Goal: Answer question/provide support

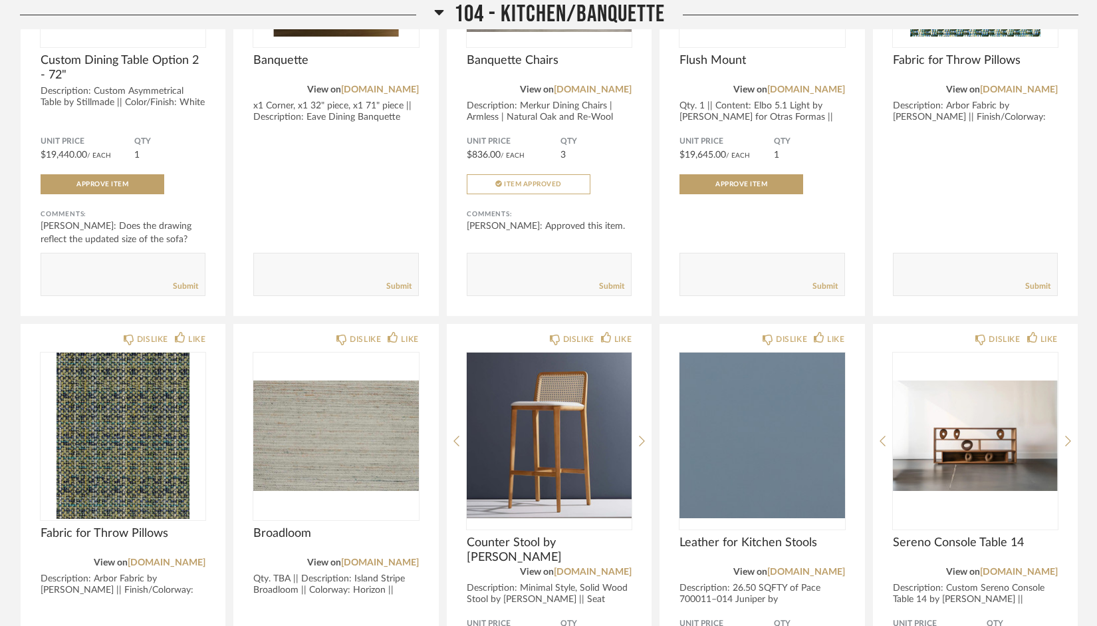
scroll to position [2067, 0]
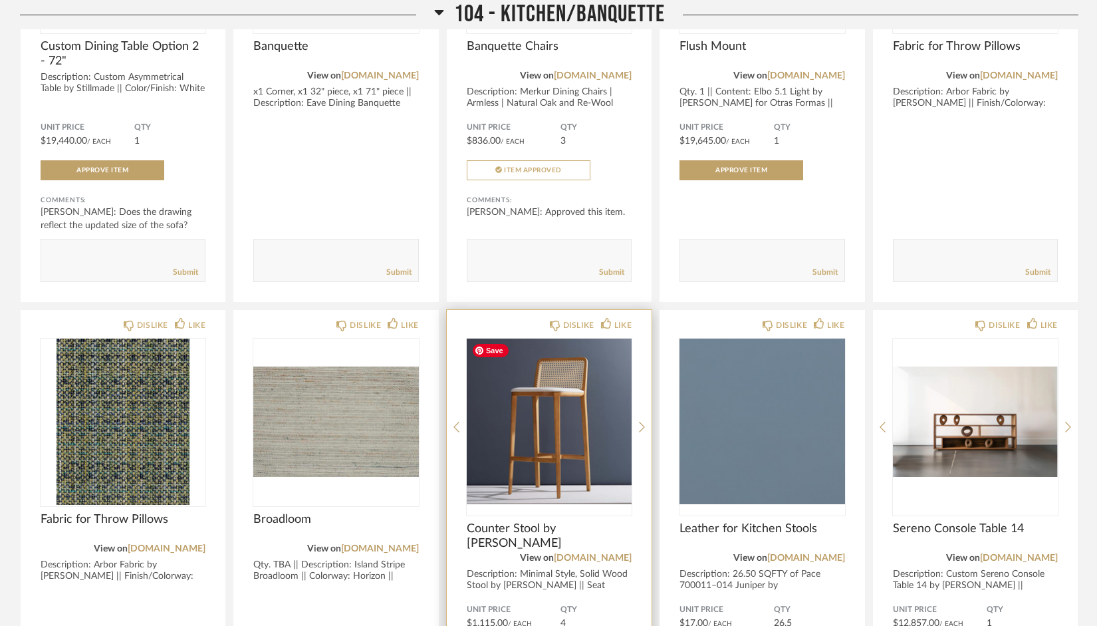
click at [552, 455] on img "0" at bounding box center [549, 422] width 165 height 166
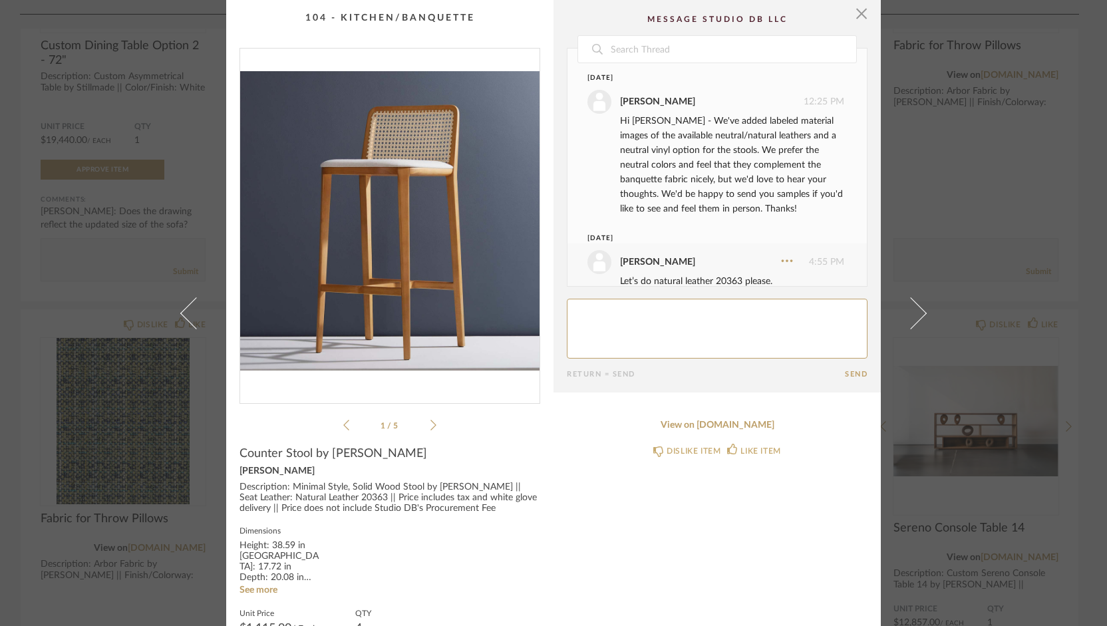
scroll to position [286, 0]
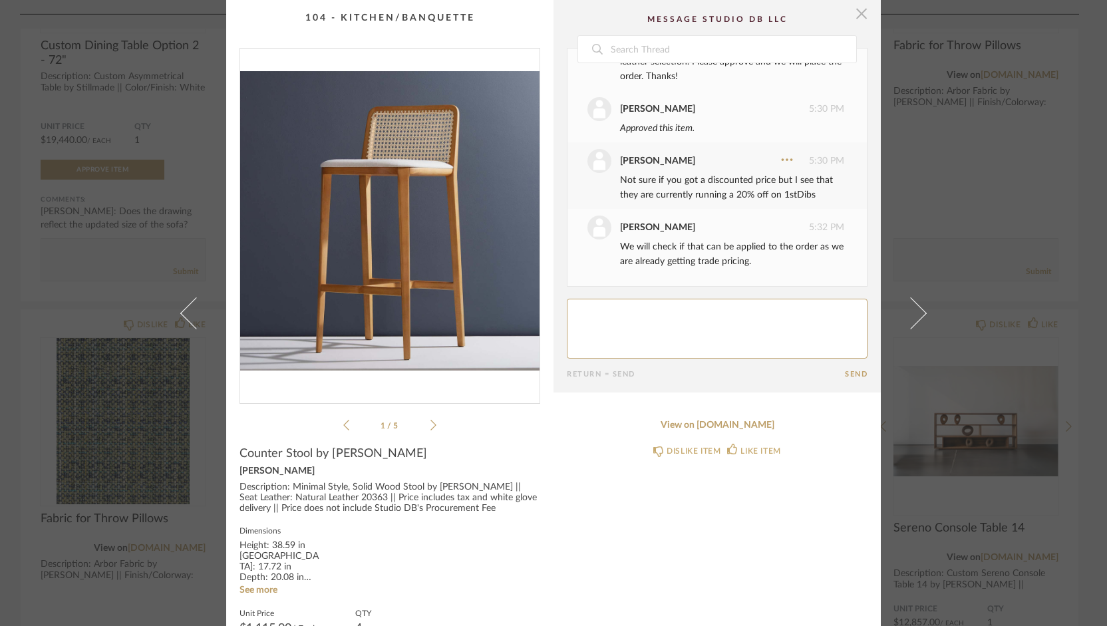
click at [855, 17] on span "button" at bounding box center [861, 13] width 27 height 27
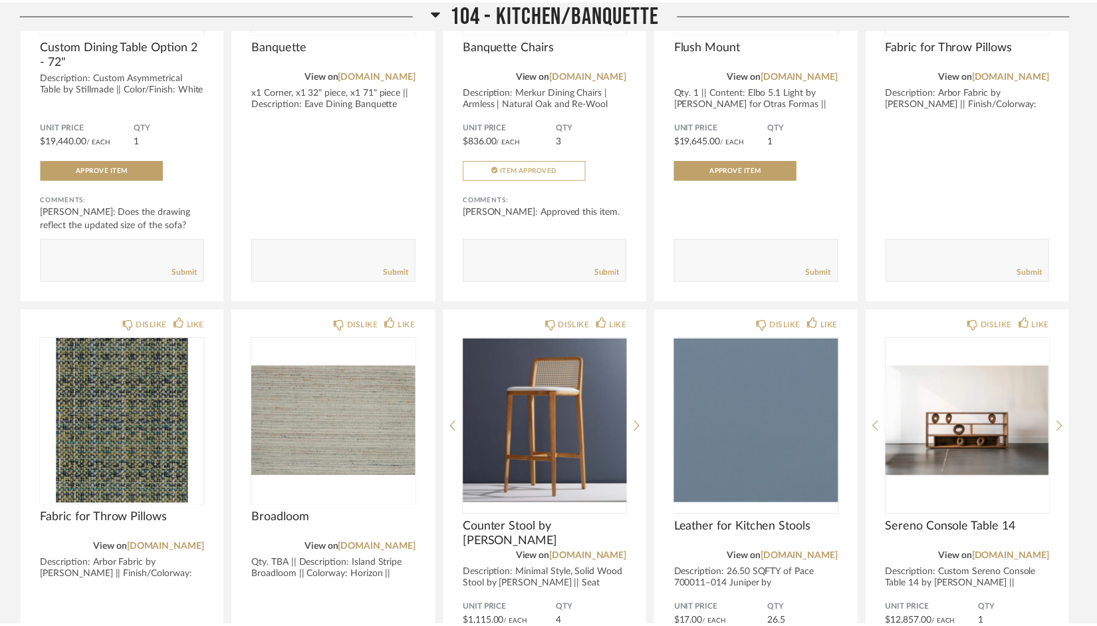
scroll to position [2067, 0]
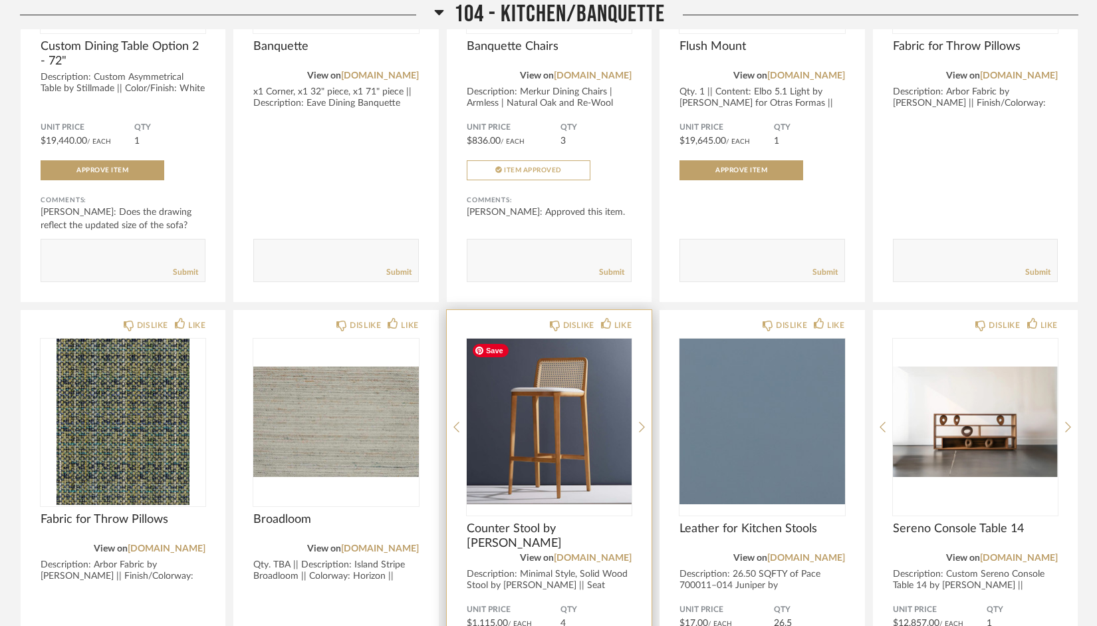
click at [593, 352] on img "0" at bounding box center [549, 422] width 165 height 166
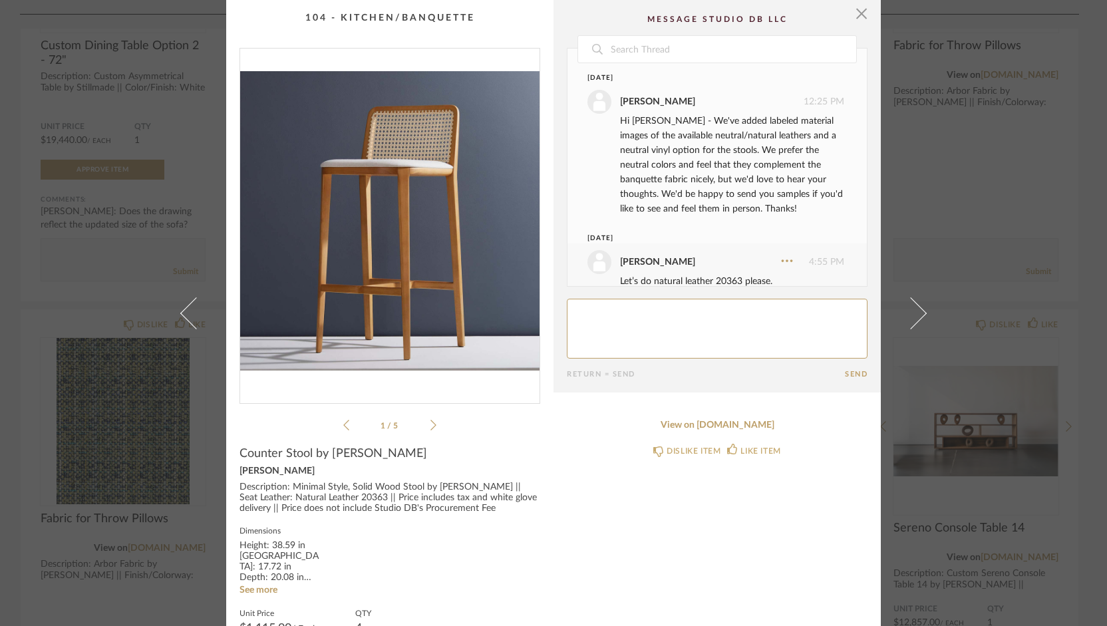
scroll to position [286, 0]
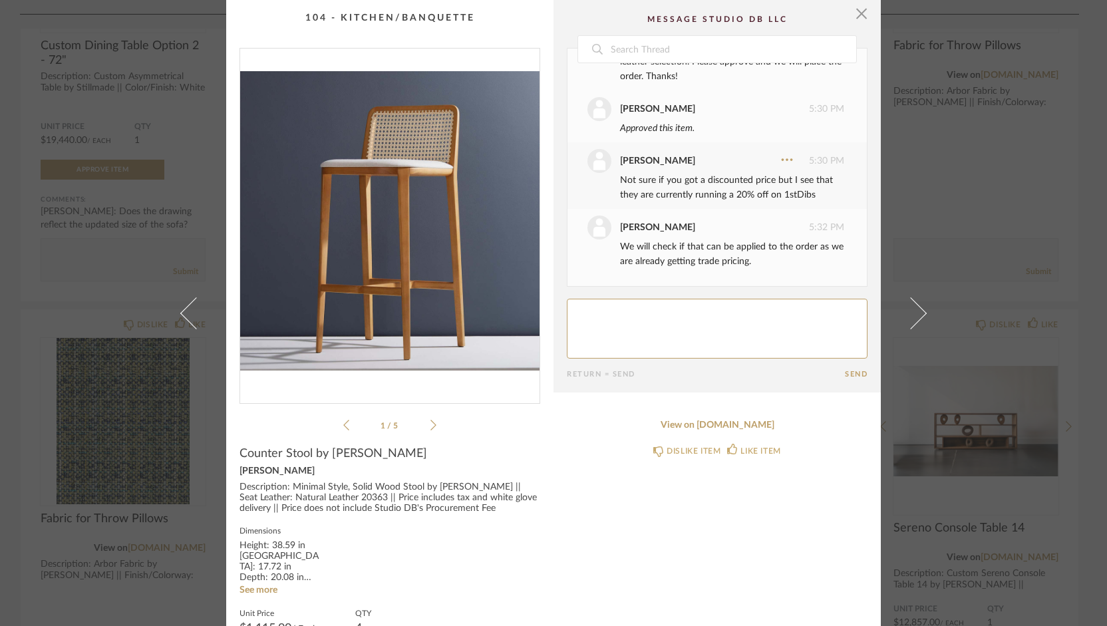
click at [826, 309] on textarea at bounding box center [717, 329] width 301 height 60
type textarea "Sounds good, thank you."
click at [855, 372] on button "Send" at bounding box center [856, 374] width 23 height 9
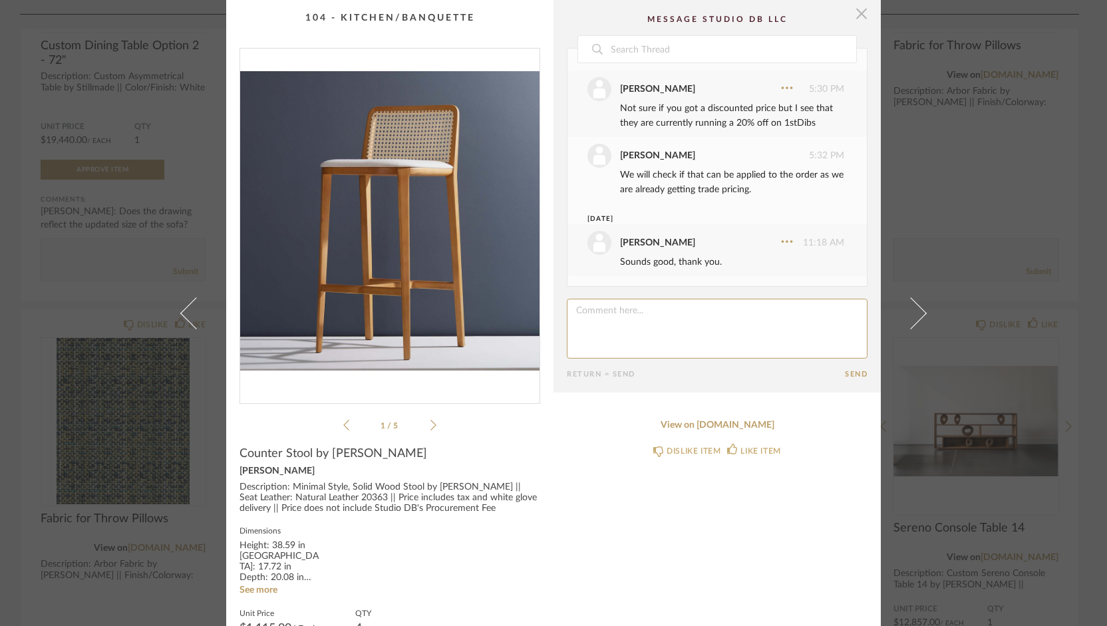
click at [854, 11] on span "button" at bounding box center [861, 13] width 27 height 27
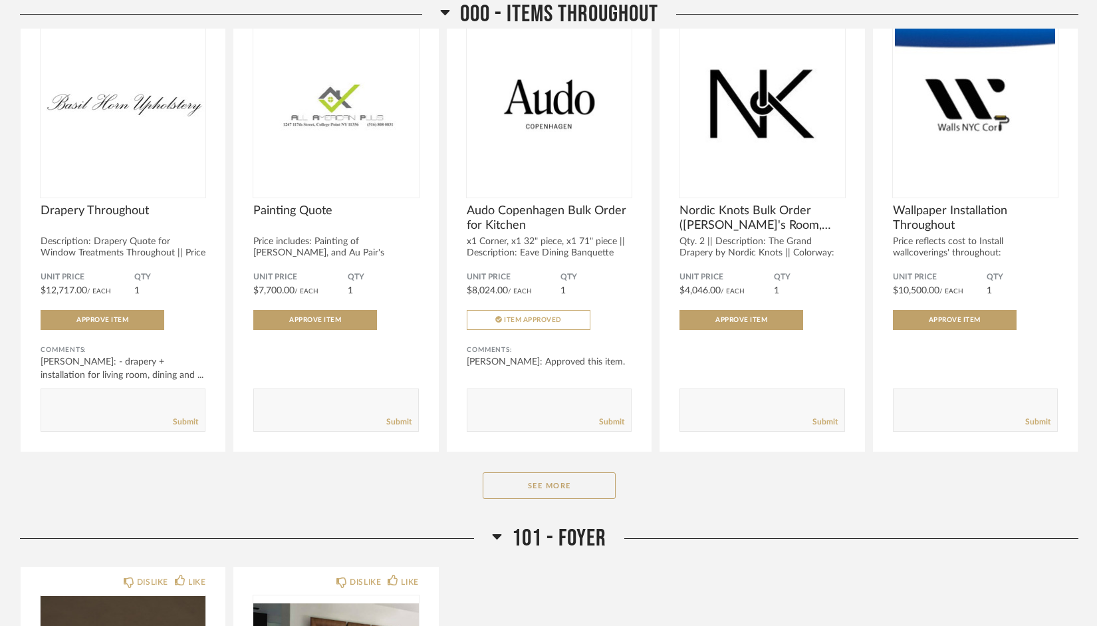
scroll to position [299, 0]
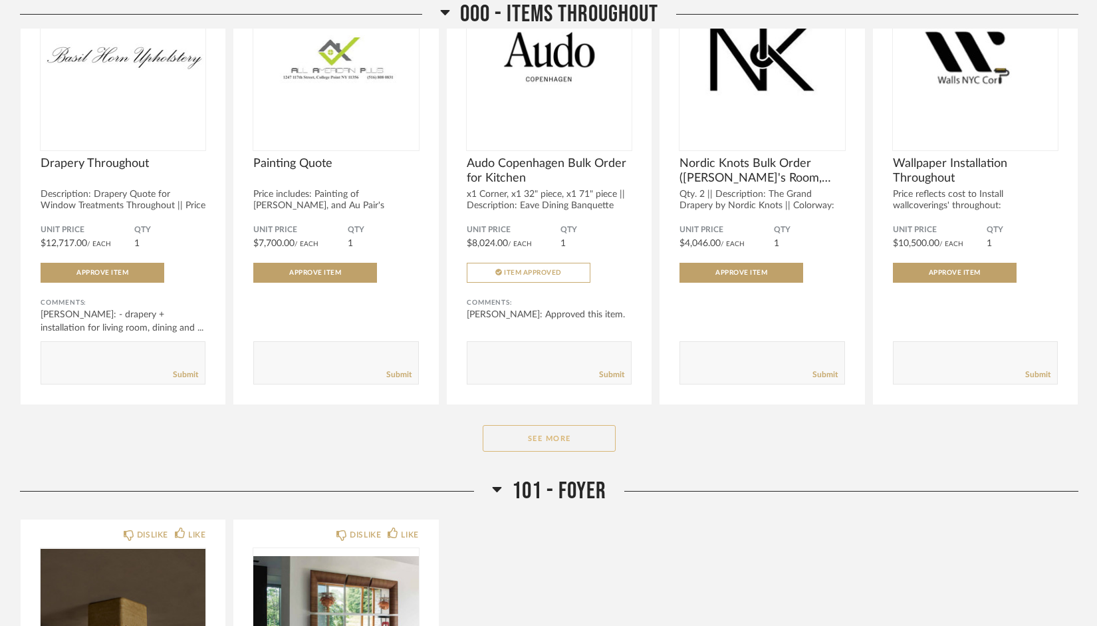
click at [592, 442] on button "See More" at bounding box center [549, 438] width 133 height 27
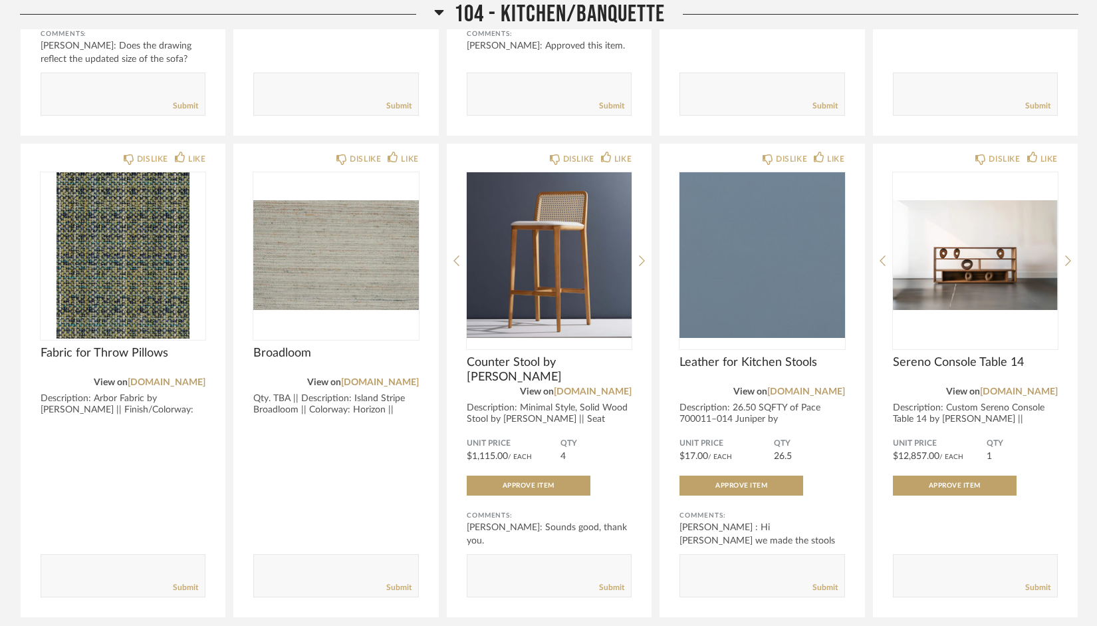
scroll to position [2875, 0]
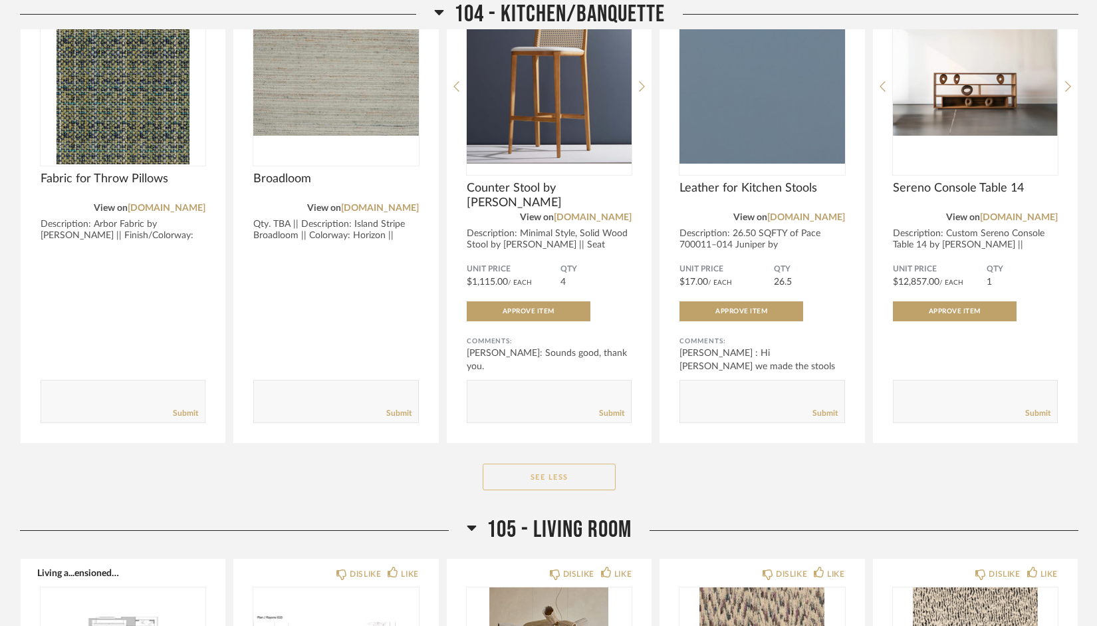
click at [554, 481] on button "See Less" at bounding box center [549, 477] width 133 height 27
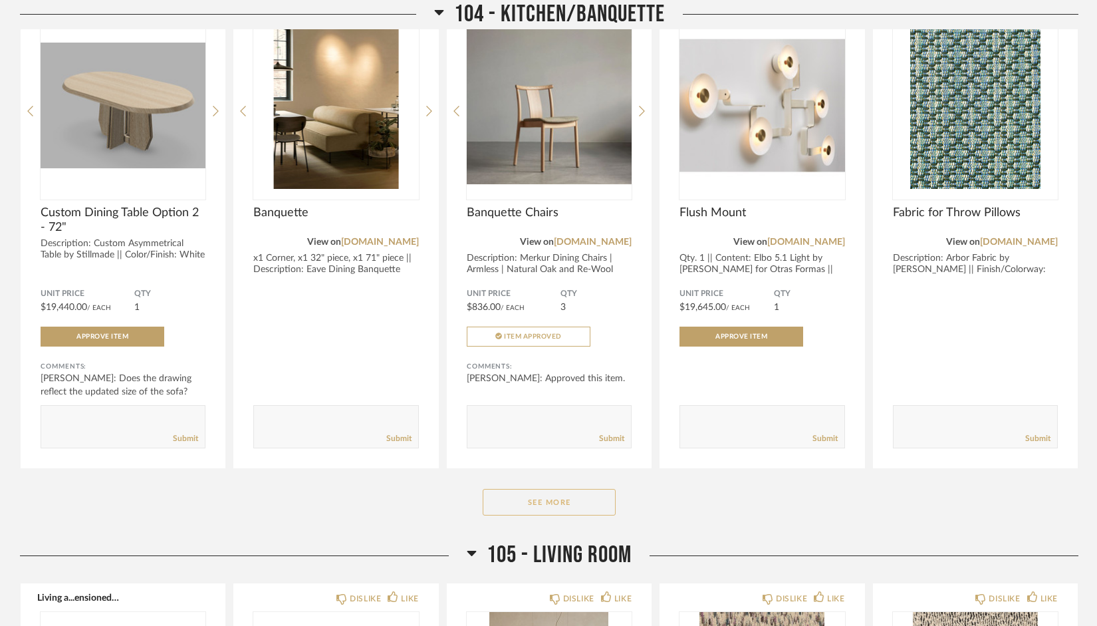
scroll to position [2318, 0]
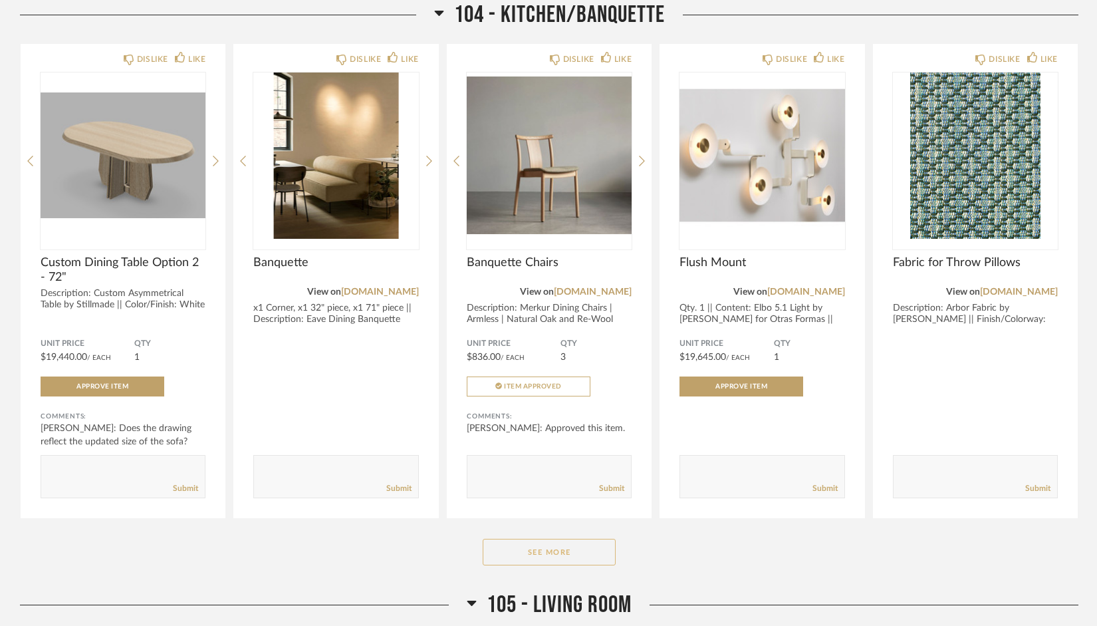
click at [552, 547] on button "See More" at bounding box center [549, 552] width 133 height 27
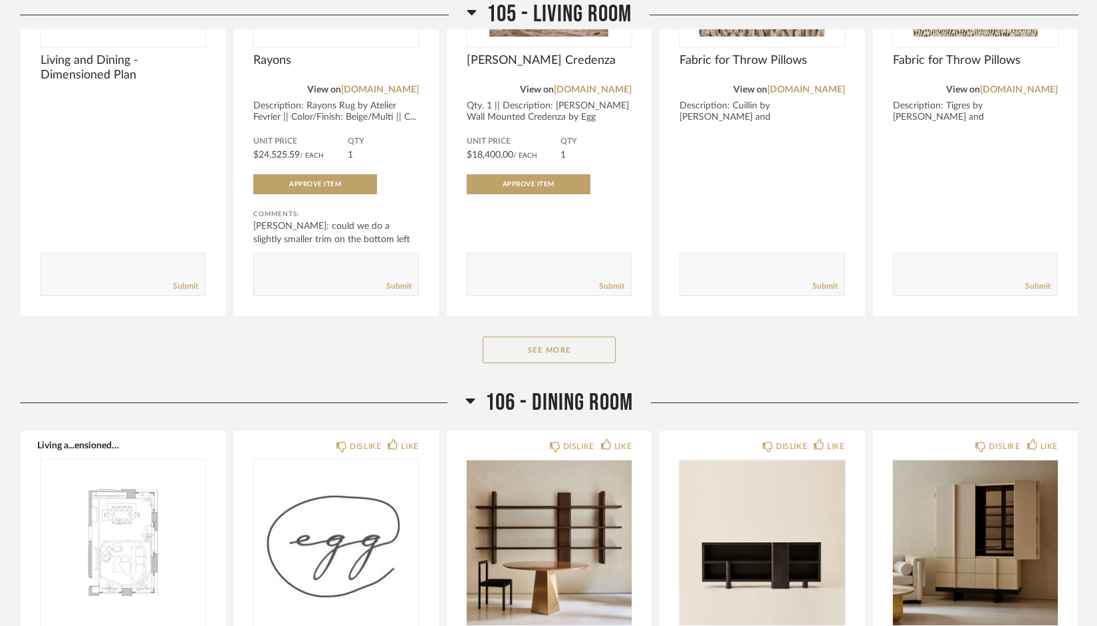
scroll to position [3625, 0]
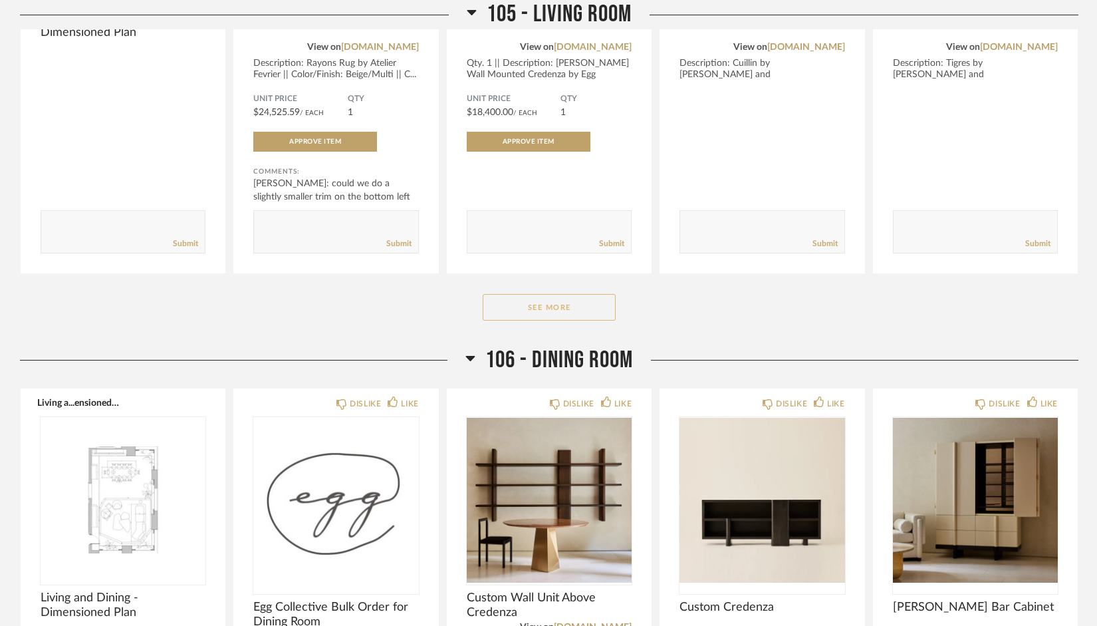
click at [529, 311] on button "See More" at bounding box center [549, 307] width 133 height 27
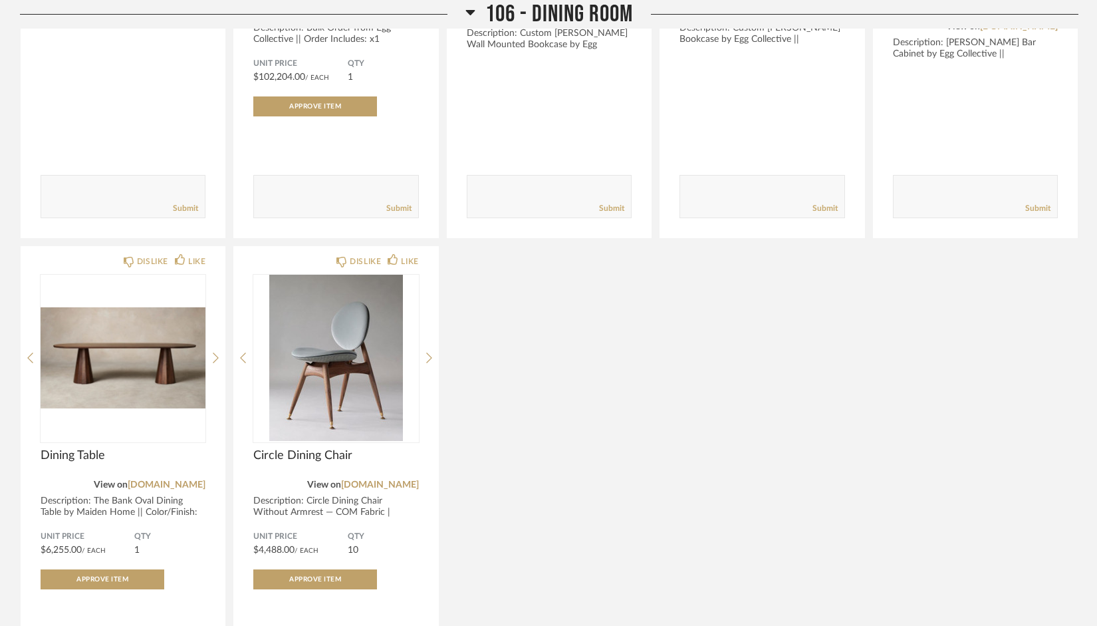
scroll to position [4724, 0]
